Goal: Task Accomplishment & Management: Use online tool/utility

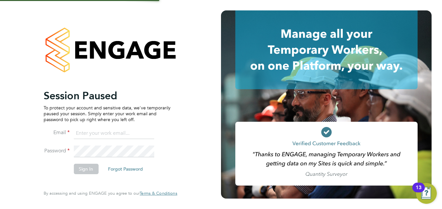
type input "[PERSON_NAME][EMAIL_ADDRESS][DOMAIN_NAME]"
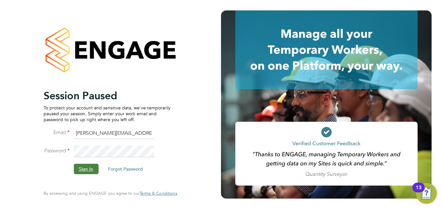
click at [86, 171] on button "Sign In" at bounding box center [86, 169] width 25 height 10
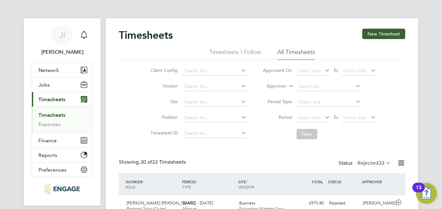
click at [385, 161] on icon at bounding box center [385, 162] width 0 height 9
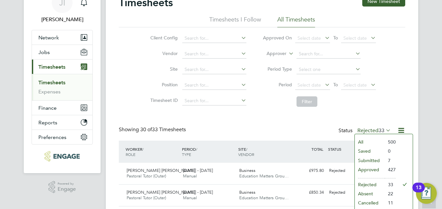
click at [372, 162] on li "Submitted" at bounding box center [370, 160] width 30 height 9
